Goal: Use online tool/utility: Utilize a website feature to perform a specific function

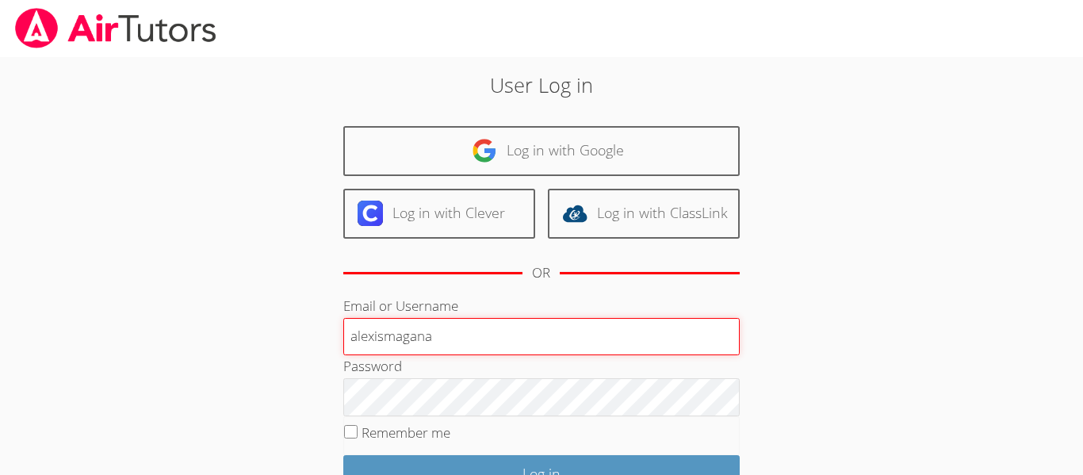
type input "alexismagana"
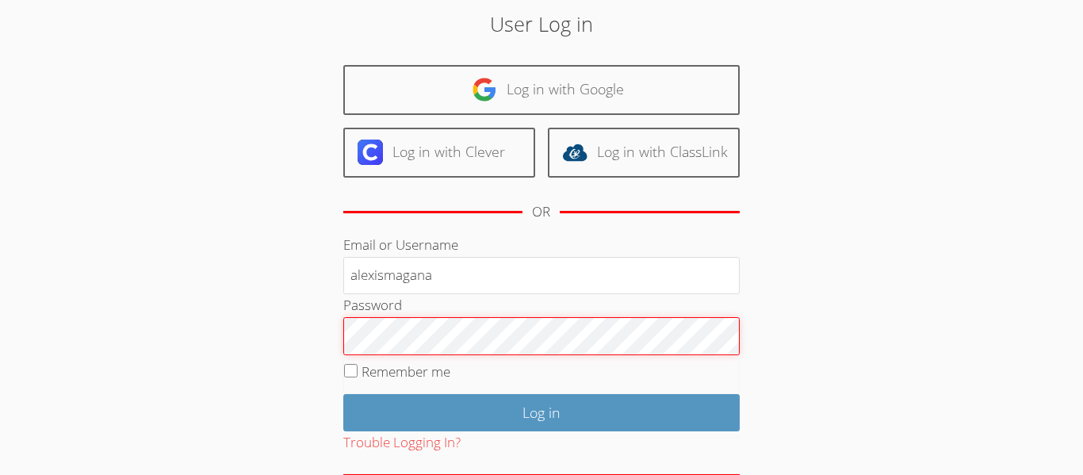
scroll to position [144, 0]
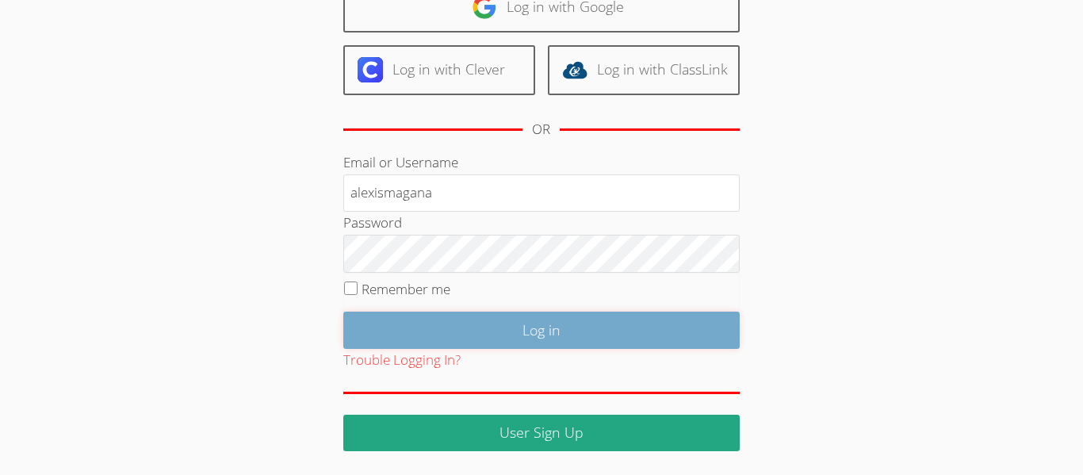
click at [374, 338] on input "Log in" at bounding box center [541, 330] width 396 height 37
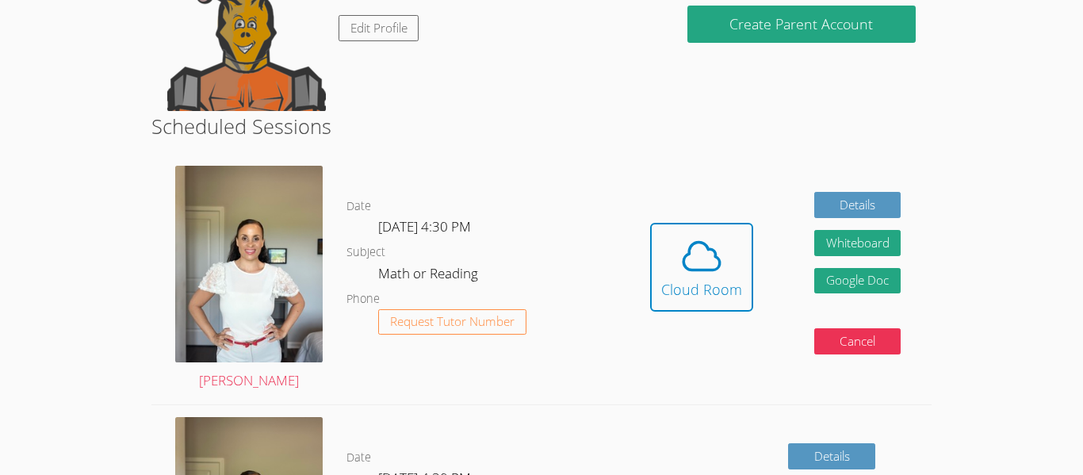
scroll to position [195, 0]
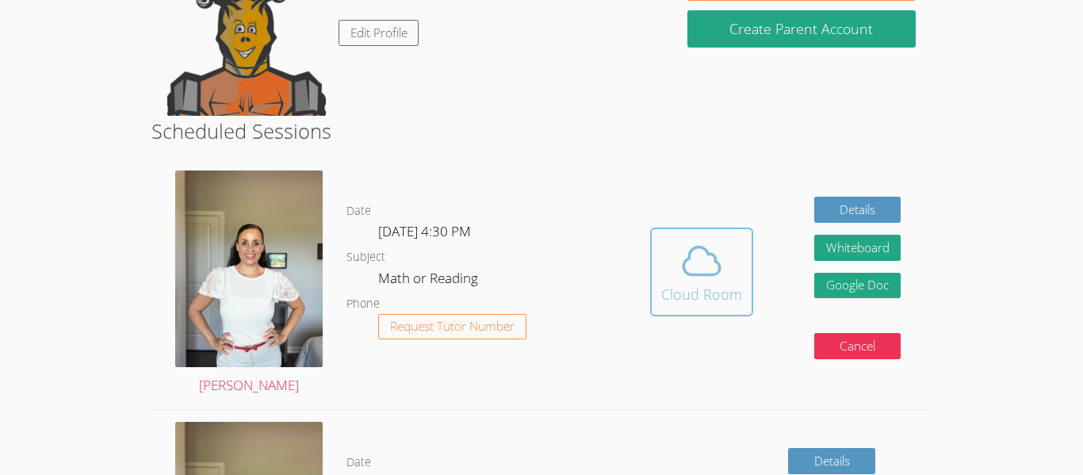
click at [698, 297] on div "Cloud Room" at bounding box center [701, 294] width 81 height 22
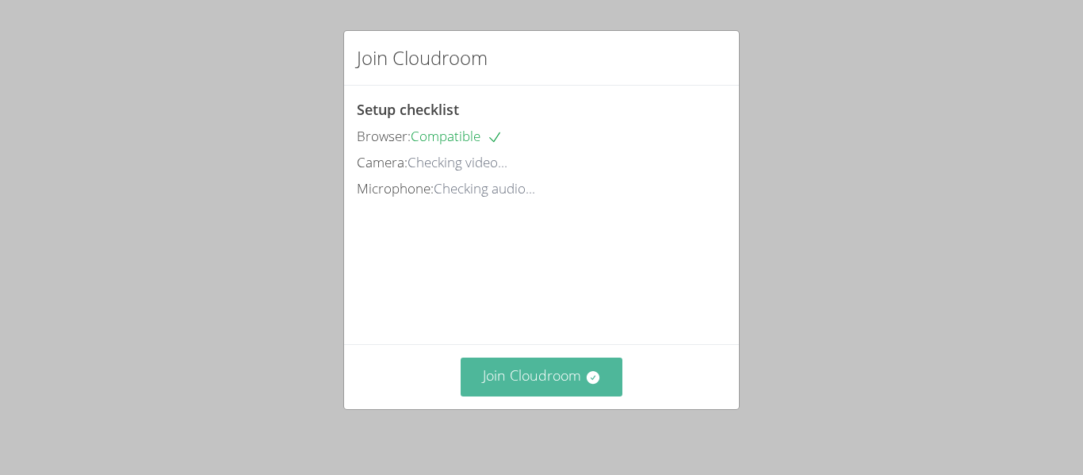
click at [563, 388] on button "Join Cloudroom" at bounding box center [542, 377] width 163 height 39
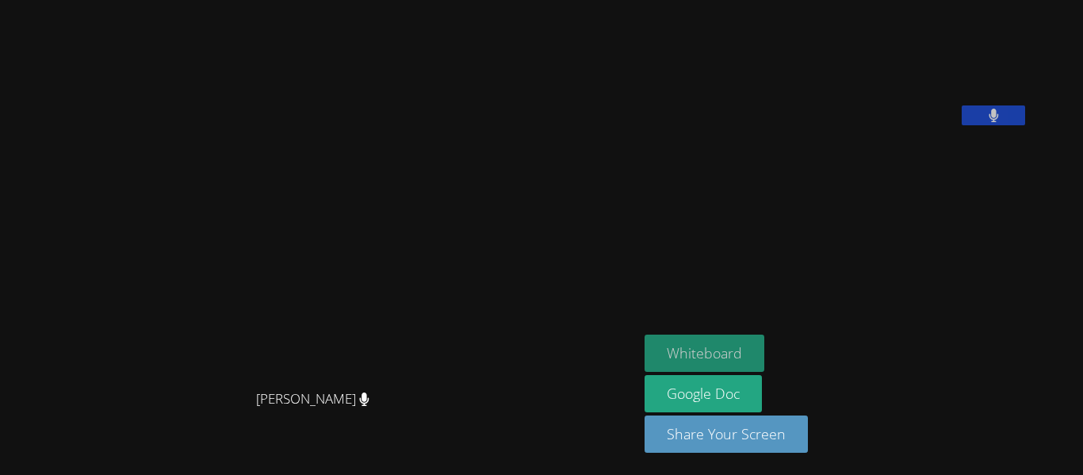
click at [716, 355] on button "Whiteboard" at bounding box center [704, 353] width 120 height 37
click at [1025, 125] on button at bounding box center [993, 115] width 63 height 20
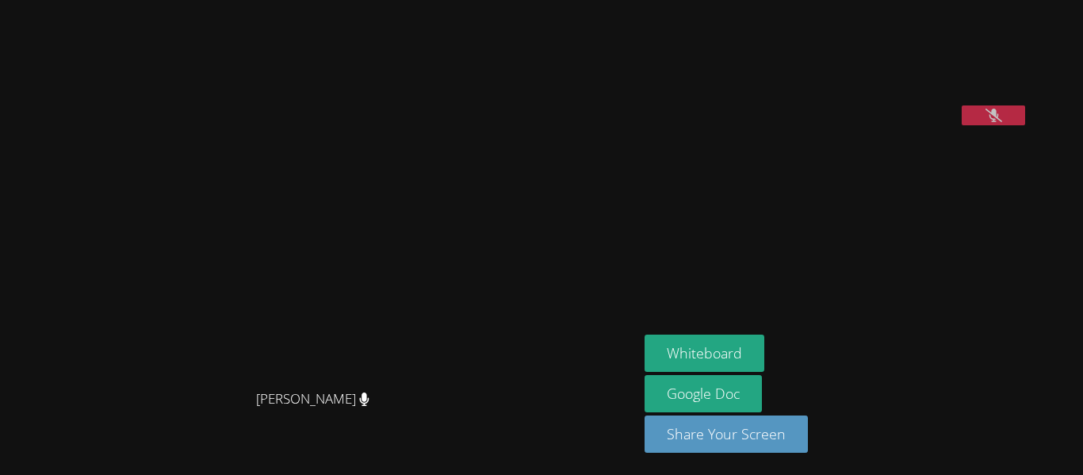
click at [1002, 122] on icon at bounding box center [993, 115] width 17 height 13
